Goal: Navigation & Orientation: Understand site structure

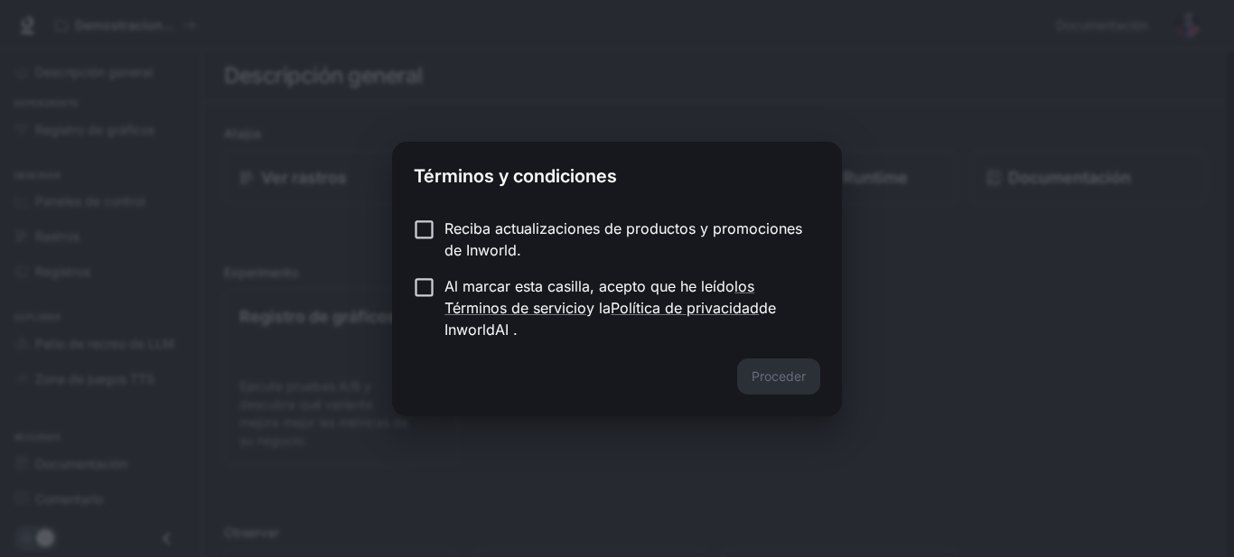
drag, startPoint x: 436, startPoint y: 247, endPoint x: 425, endPoint y: 306, distance: 60.8
click at [436, 247] on label "Reciba actualizaciones de productos y promociones de Inworld." at bounding box center [605, 239] width 402 height 43
click at [425, 306] on label "Al marcar esta casilla, acepto que he leído los Términos de servicio y la Polít…" at bounding box center [605, 308] width 402 height 65
click at [760, 381] on font "Proceder" at bounding box center [779, 376] width 54 height 15
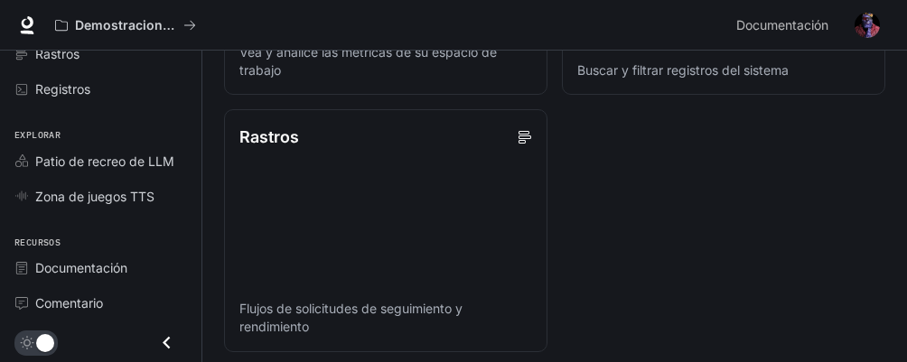
scroll to position [1084, 0]
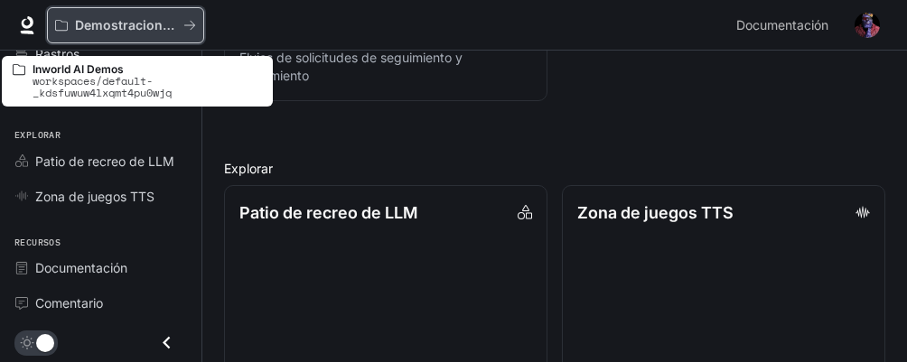
click at [165, 29] on font "Demostraciones de IA en el mundo" at bounding box center [184, 24] width 219 height 15
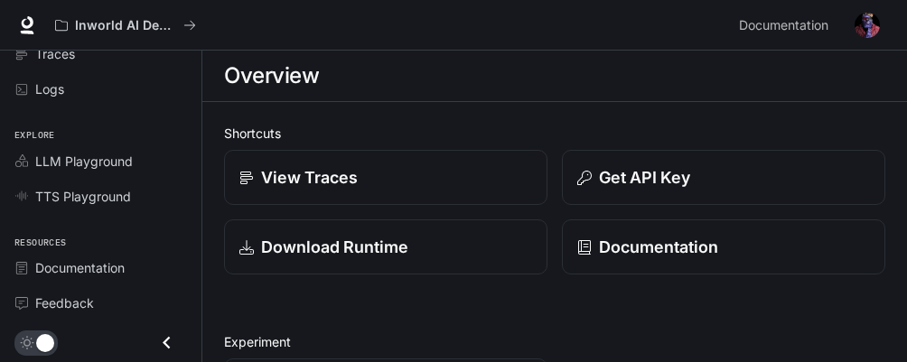
click at [312, 72] on h1 "Overview" at bounding box center [271, 76] width 95 height 36
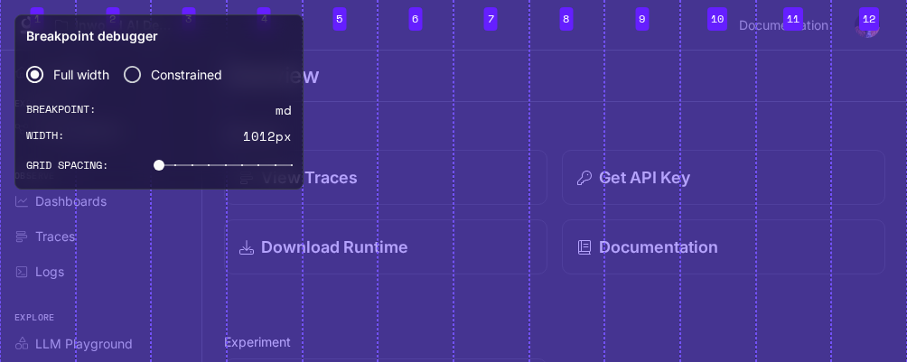
click at [667, 69] on div "Overview" at bounding box center [554, 76] width 661 height 36
click at [407, 126] on h2 "Shortcuts" at bounding box center [554, 133] width 661 height 19
click at [117, 128] on p "Width :" at bounding box center [92, 135] width 133 height 16
